Goal: Communication & Community: Answer question/provide support

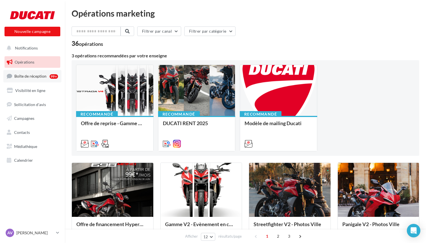
click at [33, 80] on link "Boîte de réception 99+" at bounding box center [32, 76] width 58 height 12
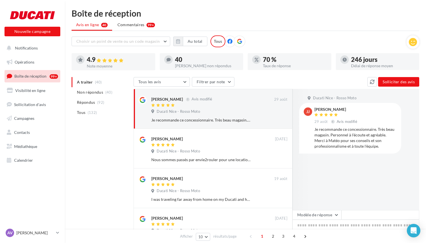
click at [230, 44] on span at bounding box center [229, 42] width 5 height 6
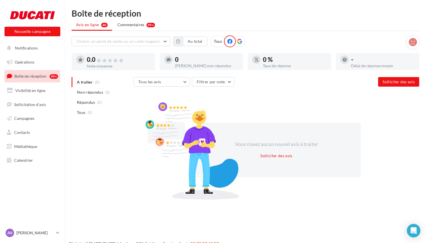
click at [238, 43] on icon at bounding box center [239, 41] width 5 height 5
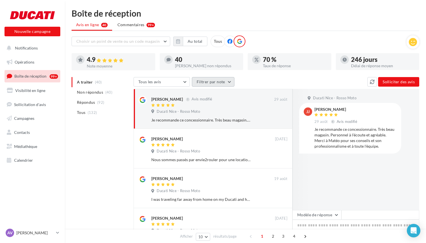
click at [206, 84] on button "Filtrer par note" at bounding box center [213, 82] width 43 height 10
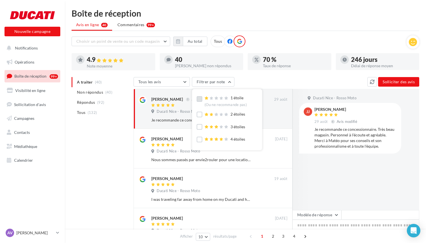
click at [197, 99] on label at bounding box center [200, 99] width 6 height 6
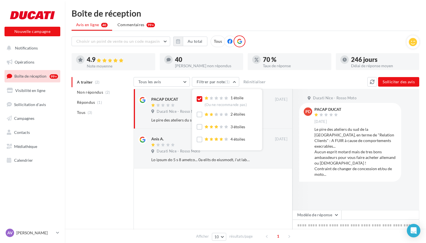
click at [274, 73] on div "Choisir un point de vente ou un code magasin Ducati Nice - Rosso Moto - Ducati …" at bounding box center [246, 160] width 348 height 250
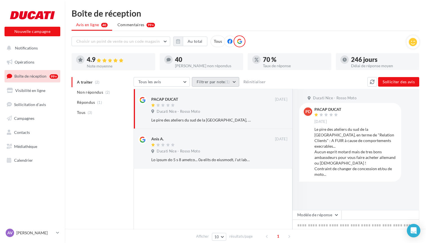
click at [235, 81] on button "Filtrer par note (1)" at bounding box center [215, 82] width 47 height 10
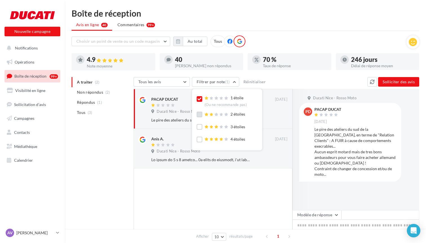
click at [199, 113] on label at bounding box center [200, 115] width 6 height 6
click at [199, 100] on icon at bounding box center [199, 99] width 4 height 4
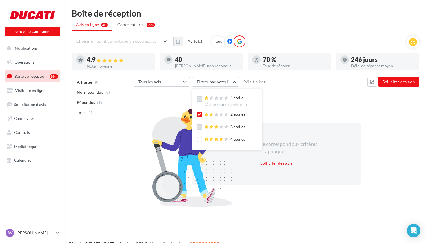
click at [200, 127] on label at bounding box center [200, 127] width 6 height 6
click at [200, 113] on icon at bounding box center [199, 115] width 4 height 4
click at [198, 126] on icon at bounding box center [199, 127] width 4 height 4
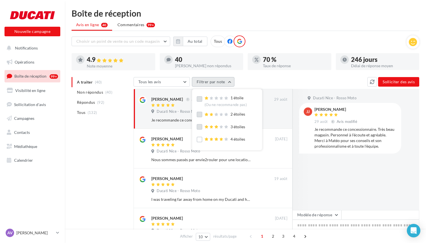
click at [229, 83] on button "Filtrer par note" at bounding box center [213, 82] width 43 height 10
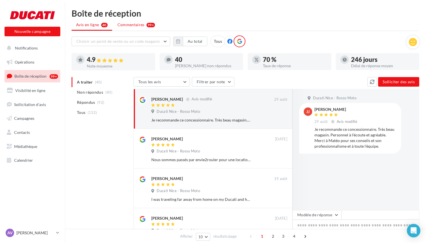
click at [132, 26] on span "Commentaires" at bounding box center [130, 25] width 27 height 6
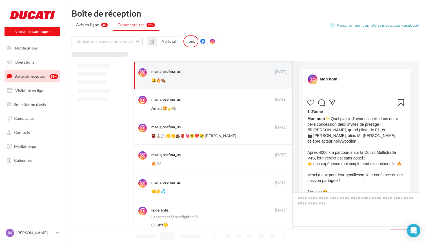
scroll to position [169, 0]
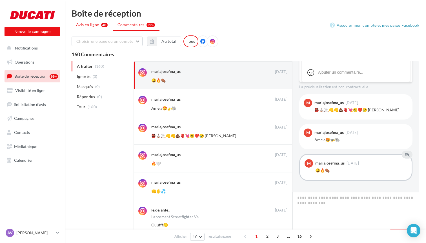
click at [89, 25] on span "Avis en ligne" at bounding box center [87, 25] width 23 height 6
